Goal: Find specific page/section: Find specific page/section

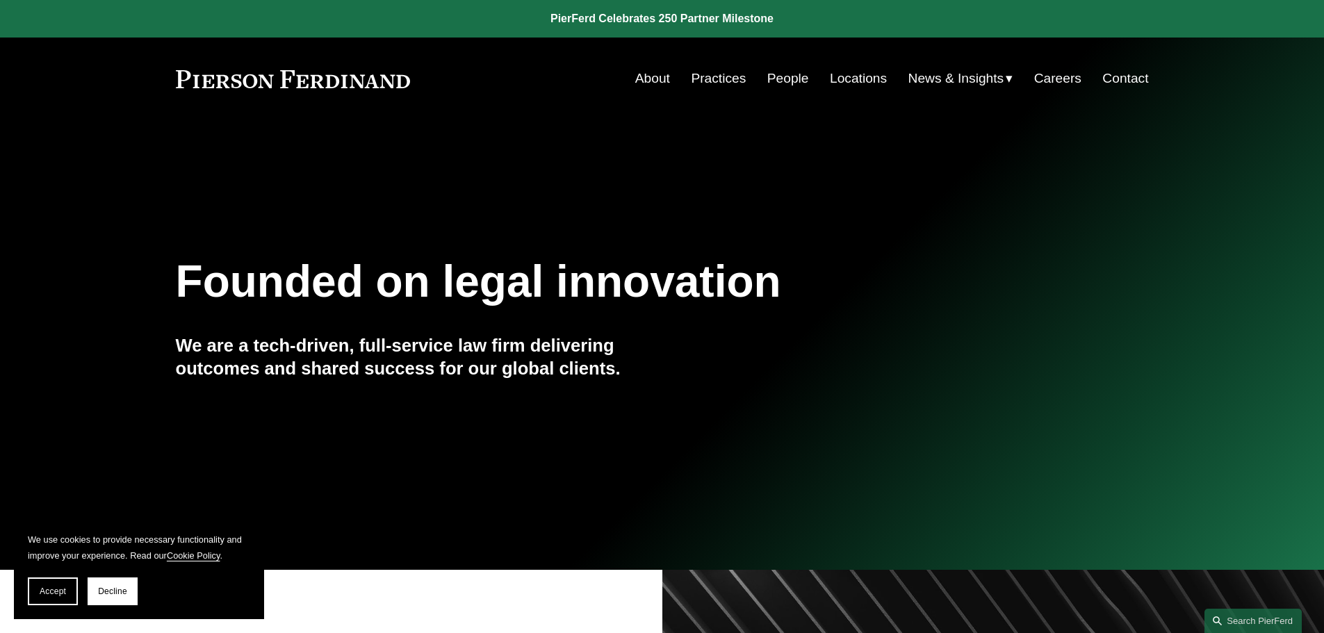
click at [691, 82] on link "Practices" at bounding box center [718, 78] width 55 height 26
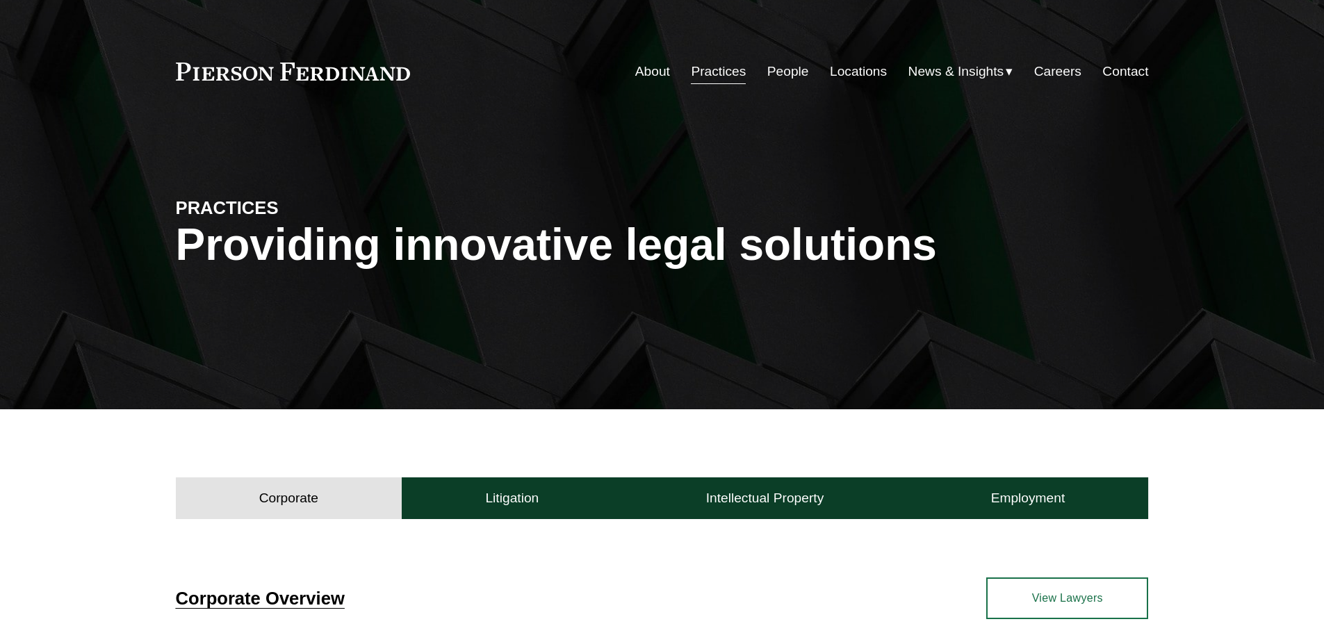
scroll to position [209, 0]
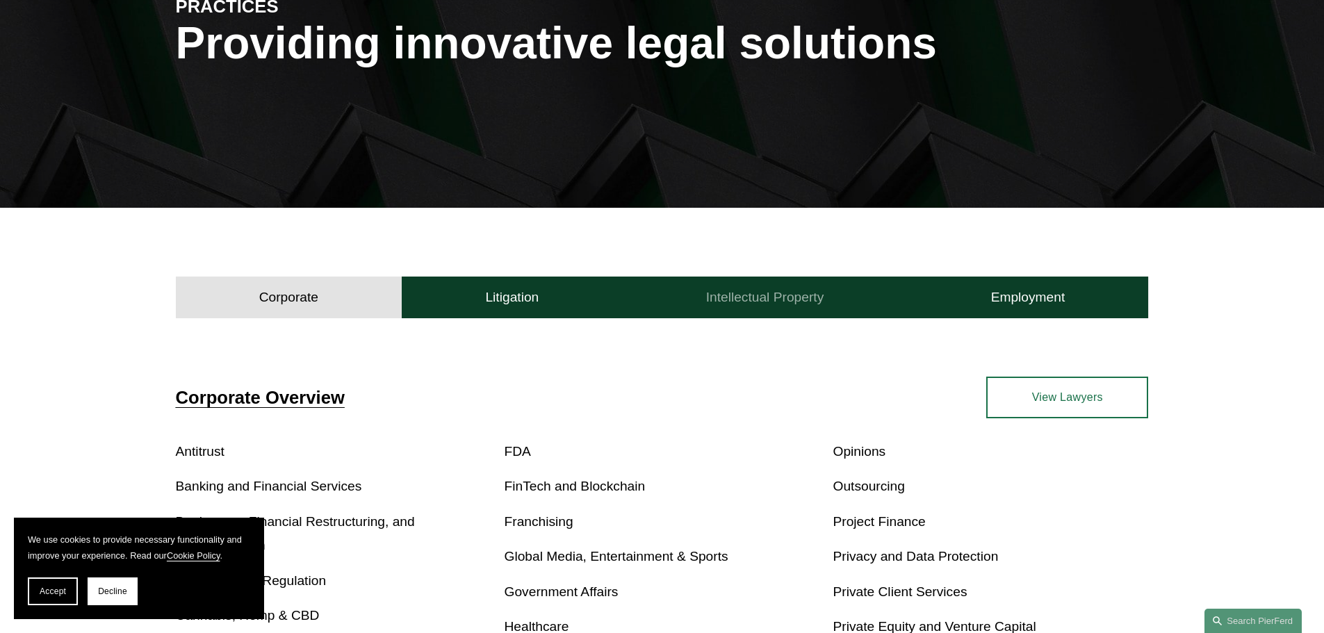
click at [715, 293] on h4 "Intellectual Property" at bounding box center [765, 297] width 118 height 17
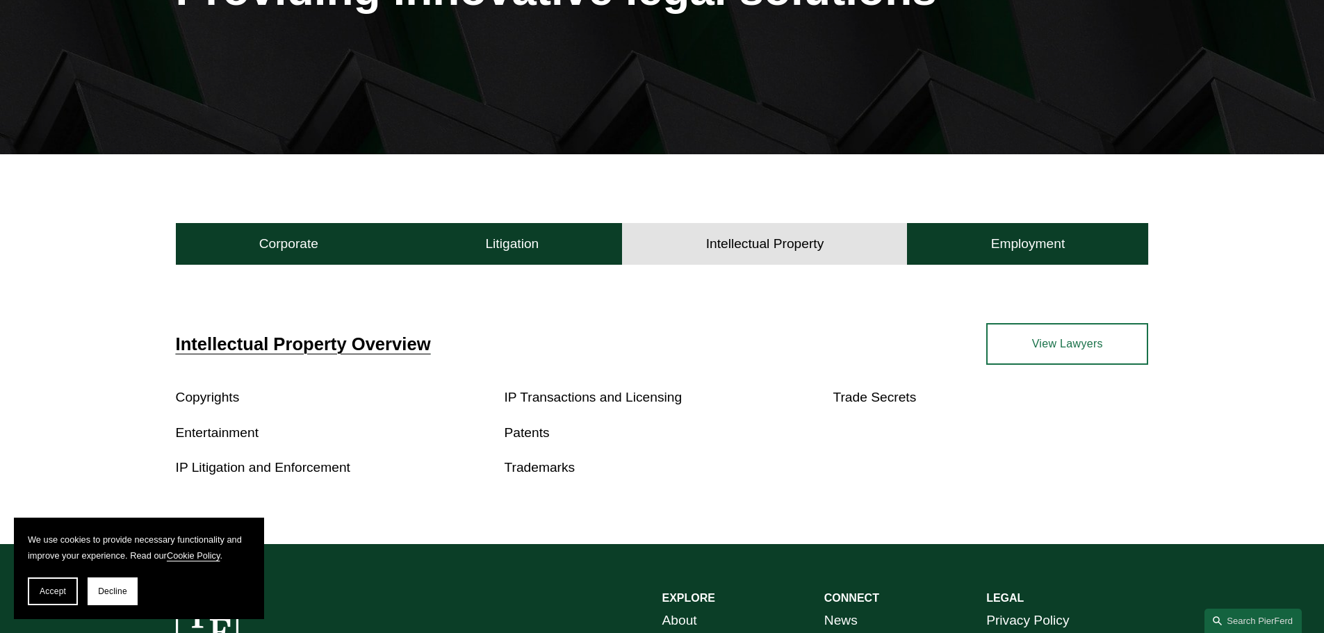
scroll to position [348, 0]
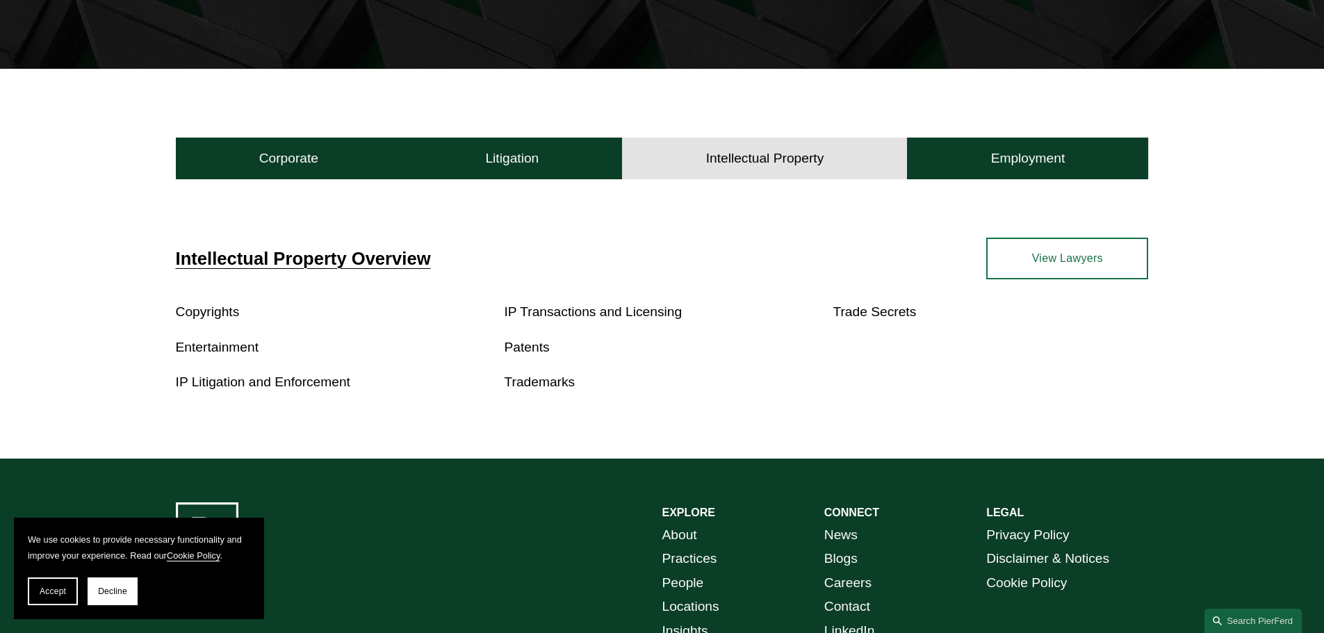
click at [280, 380] on link "IP Litigation and Enforcement" at bounding box center [263, 382] width 174 height 15
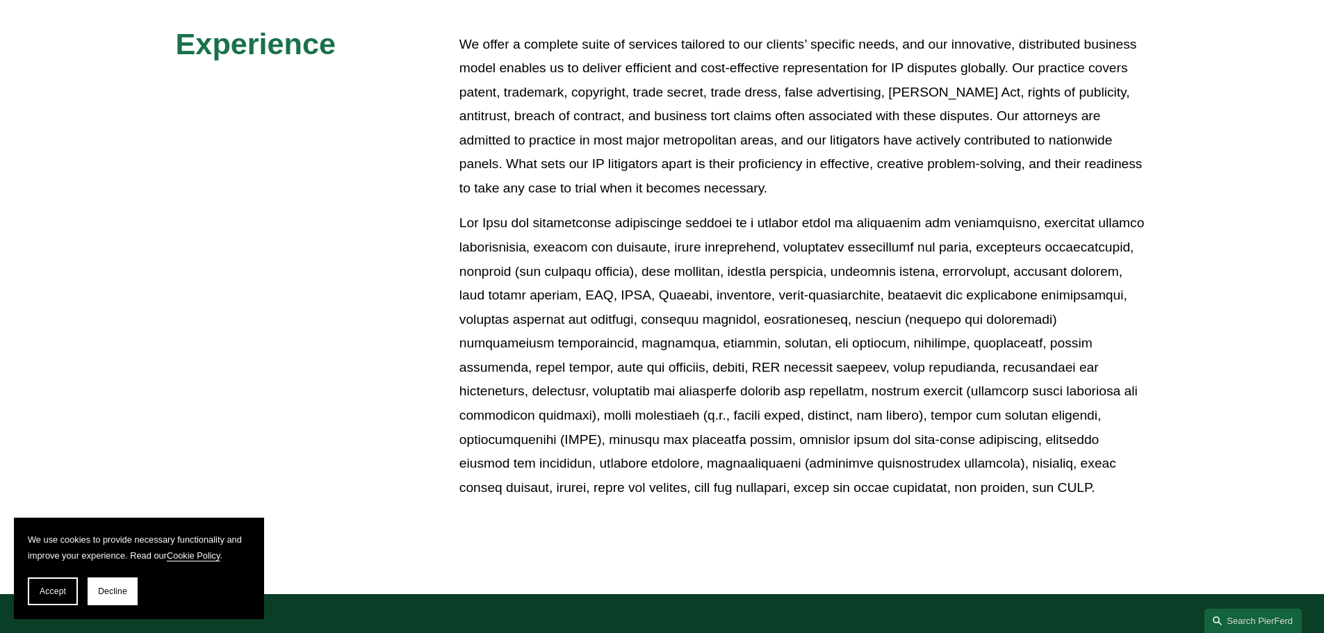
scroll to position [626, 0]
